Goal: Use online tool/utility: Utilize a website feature to perform a specific function

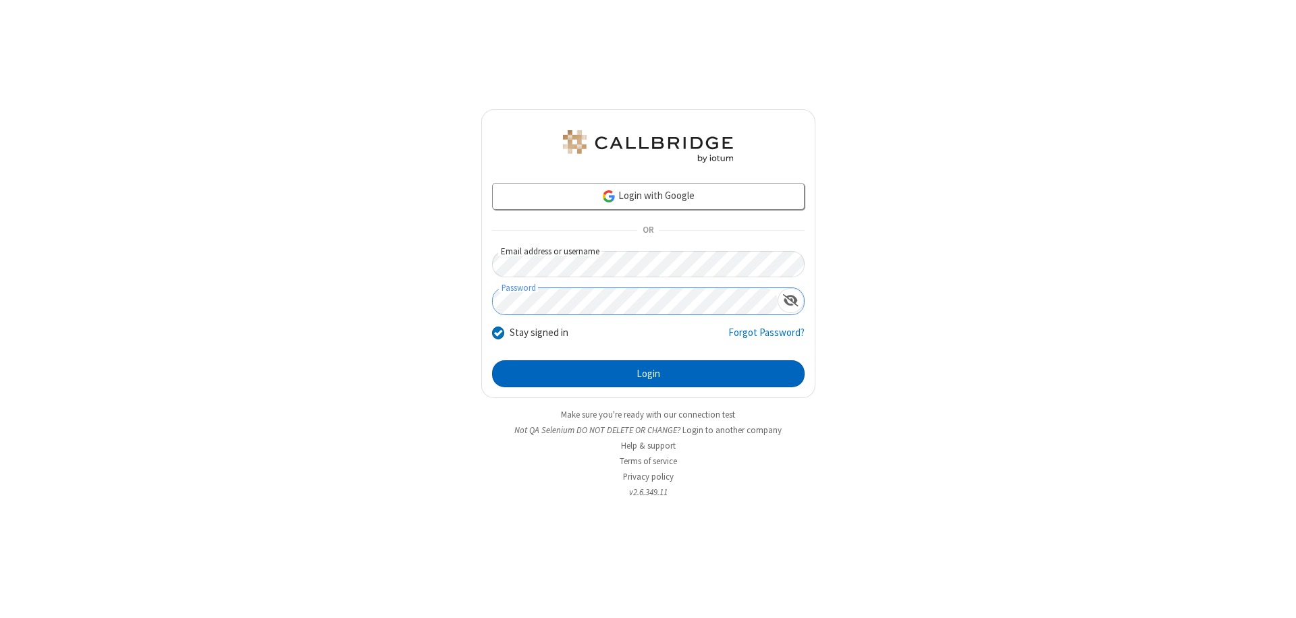
click at [648, 374] on button "Login" at bounding box center [648, 373] width 312 height 27
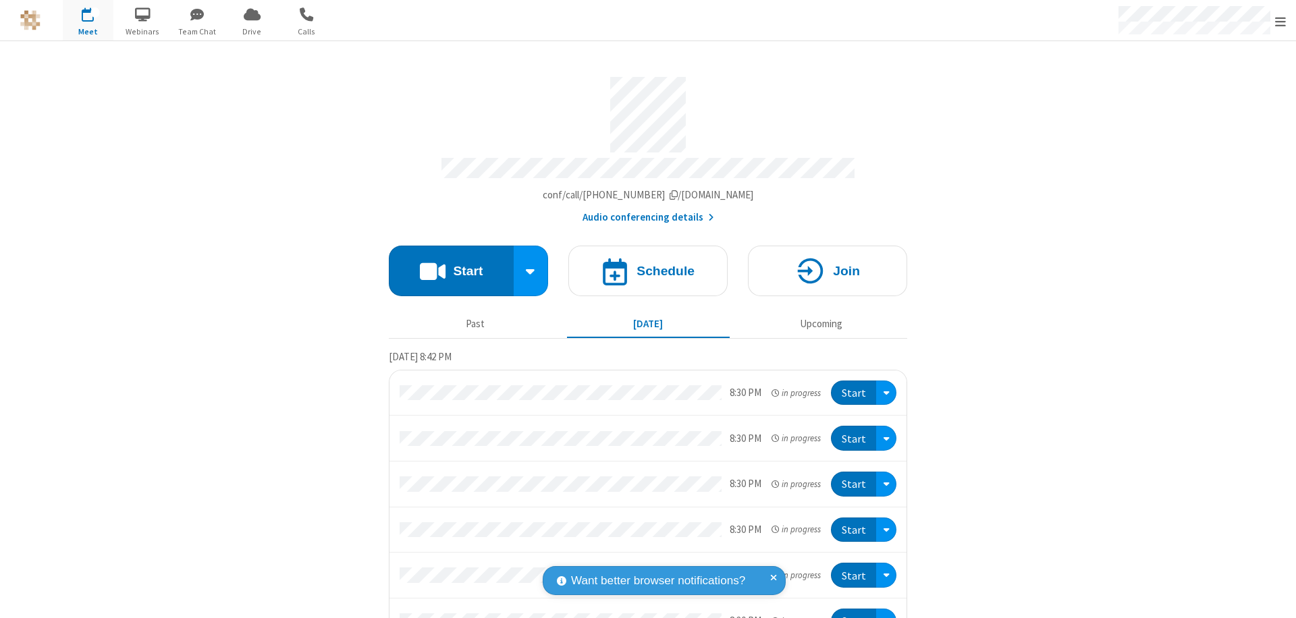
click at [445, 265] on button "Start" at bounding box center [451, 271] width 125 height 51
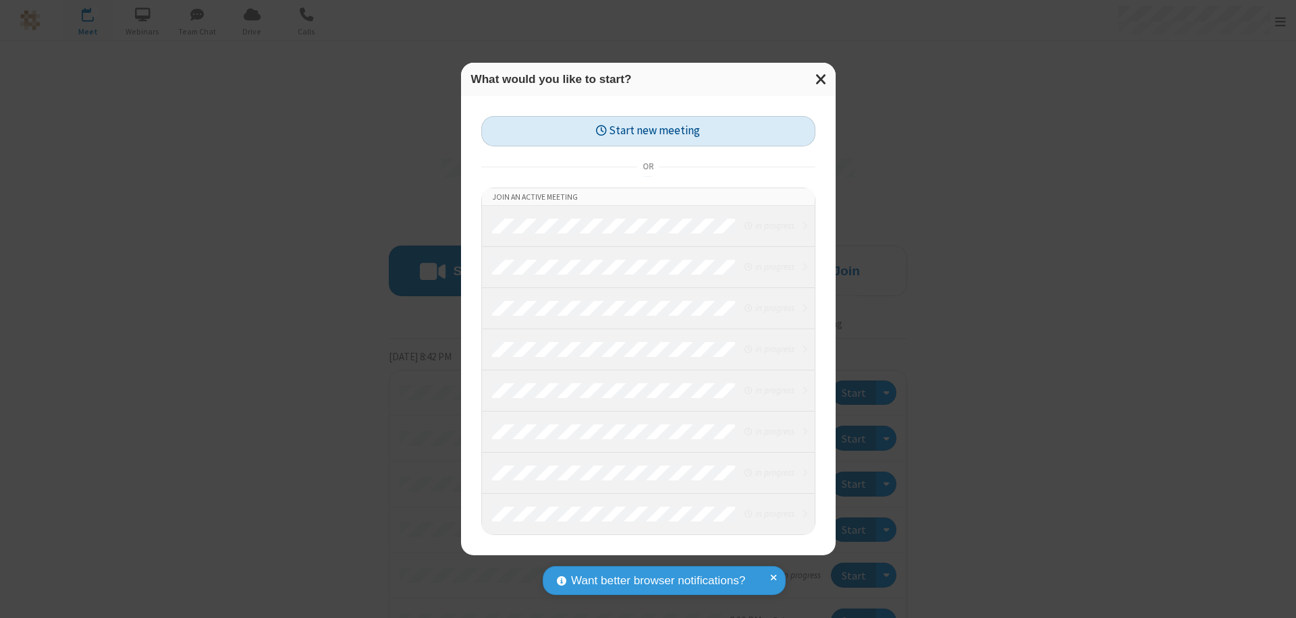
click at [648, 131] on button "Start new meeting" at bounding box center [648, 131] width 334 height 30
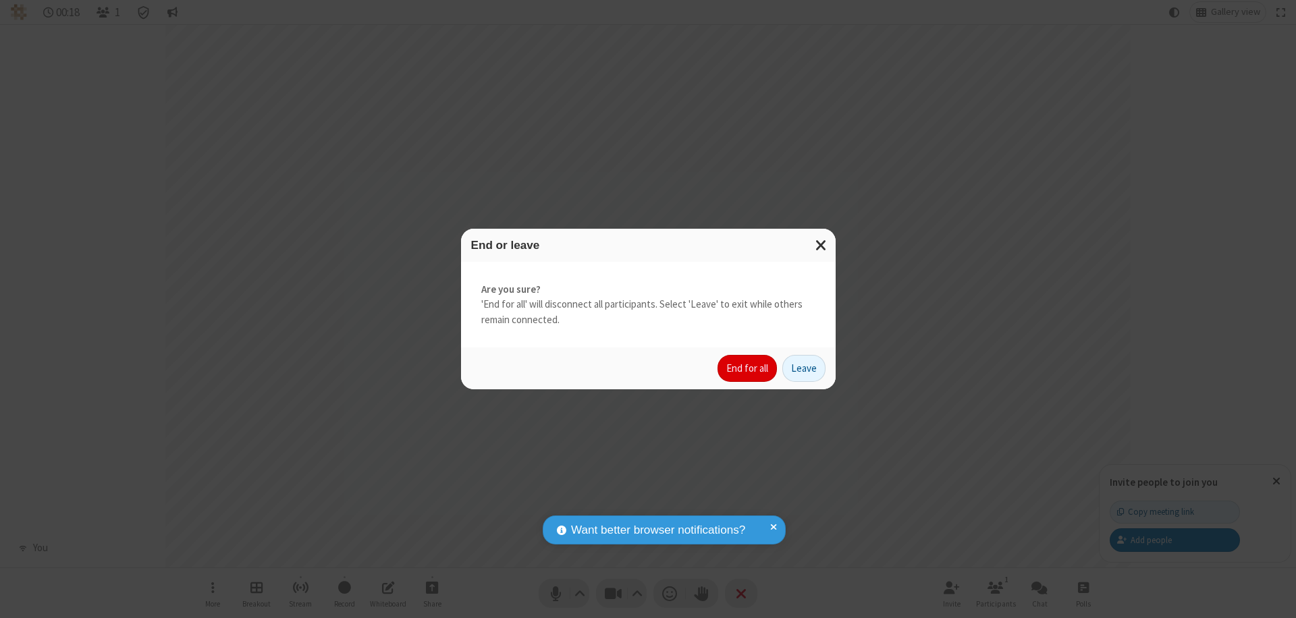
click at [748, 369] on button "End for all" at bounding box center [746, 368] width 59 height 27
